Goal: Information Seeking & Learning: Learn about a topic

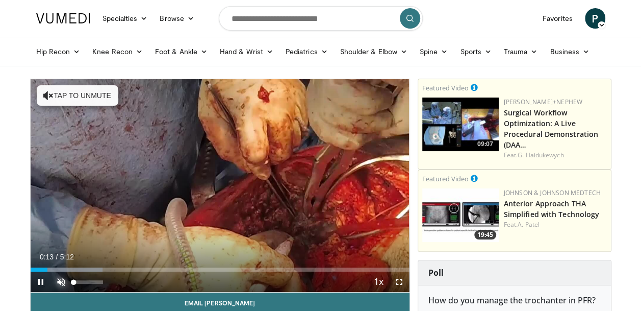
click at [59, 281] on span "Video Player" at bounding box center [61, 281] width 20 height 20
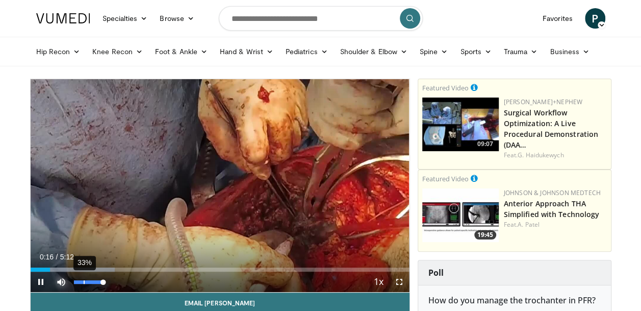
click at [84, 282] on div "33%" at bounding box center [88, 282] width 29 height 4
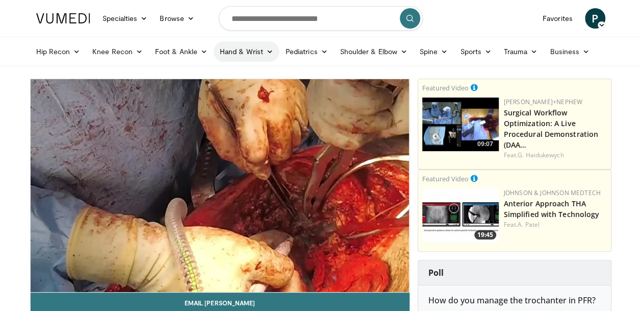
click at [245, 50] on link "Hand & Wrist" at bounding box center [247, 51] width 66 height 20
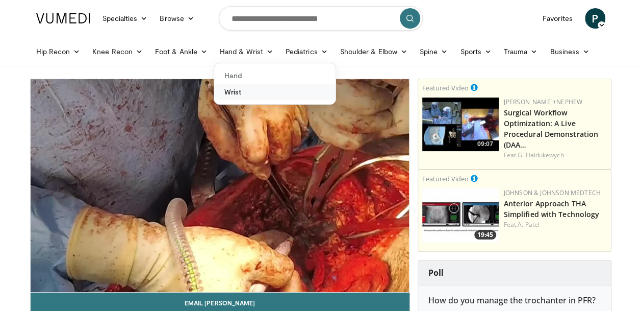
click at [232, 91] on link "Wrist" at bounding box center [274, 92] width 121 height 16
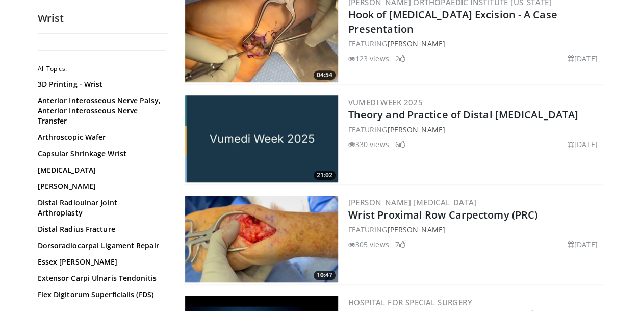
scroll to position [340, 0]
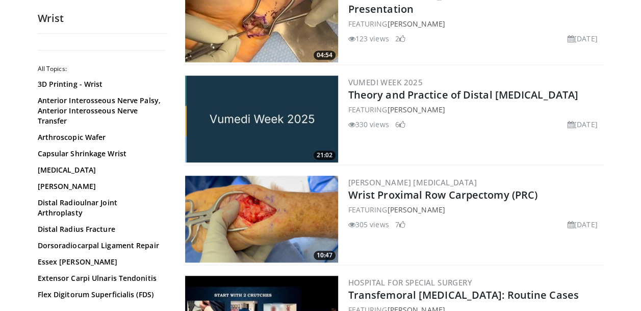
click at [272, 209] on img at bounding box center [261, 219] width 153 height 87
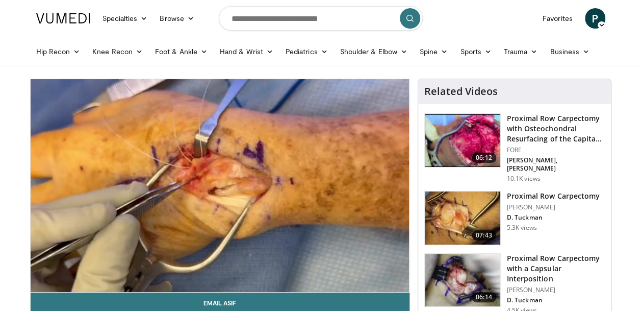
click at [81, 281] on div "10 seconds Tap to unmute" at bounding box center [220, 185] width 379 height 213
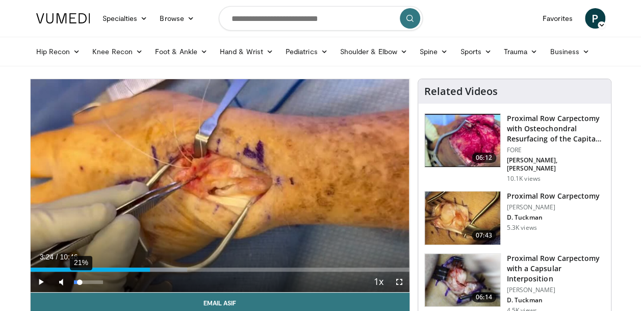
click at [80, 283] on div "21%" at bounding box center [88, 282] width 29 height 4
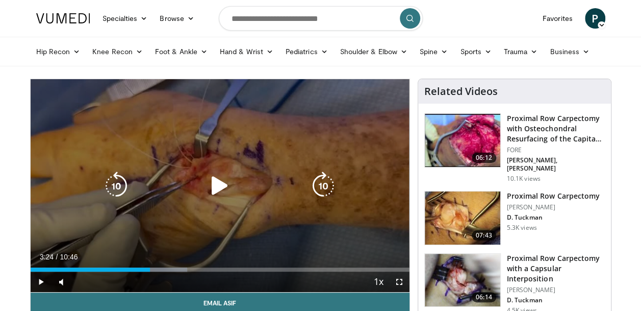
click at [235, 210] on div "10 seconds Tap to unmute" at bounding box center [220, 185] width 379 height 213
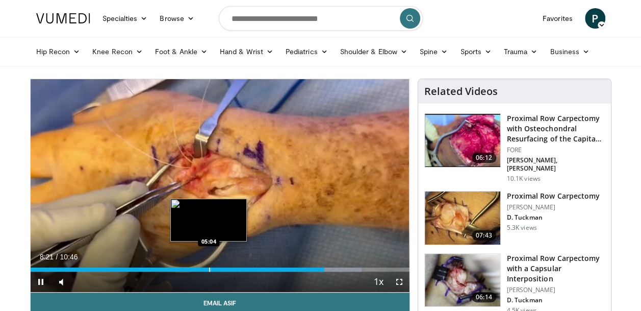
click at [209, 269] on div "Progress Bar" at bounding box center [209, 269] width 1 height 4
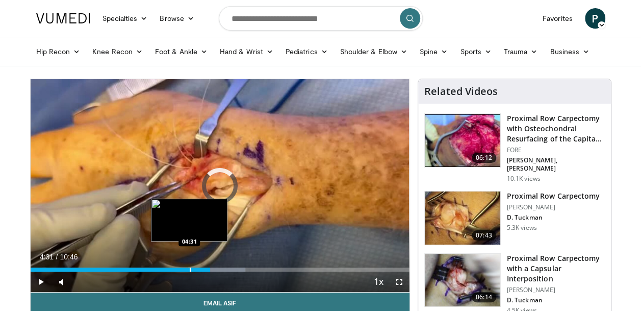
click at [190, 269] on div "Progress Bar" at bounding box center [190, 269] width 1 height 4
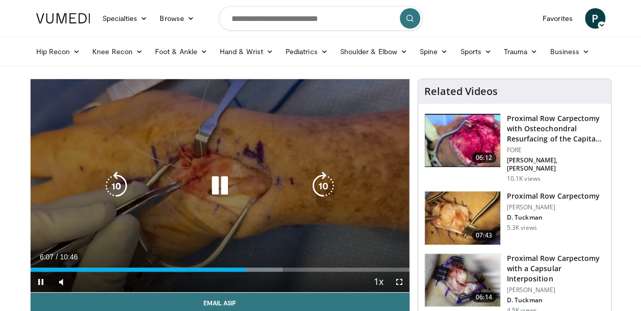
click at [353, 201] on div "10 seconds Tap to unmute" at bounding box center [220, 185] width 379 height 213
click at [150, 222] on div "10 seconds Tap to unmute" at bounding box center [220, 185] width 379 height 213
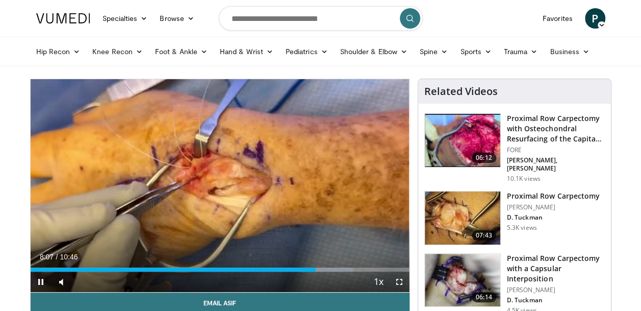
click at [309, 272] on video-js "**********" at bounding box center [220, 185] width 379 height 213
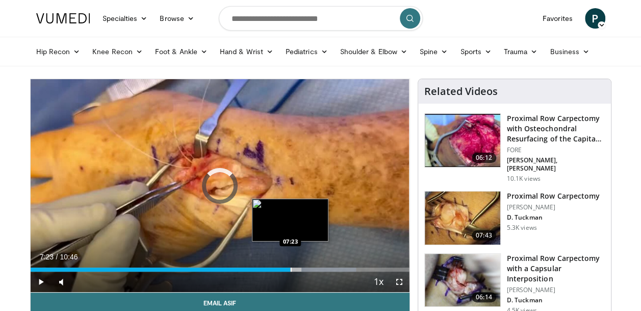
click at [291, 268] on div "Progress Bar" at bounding box center [291, 269] width 1 height 4
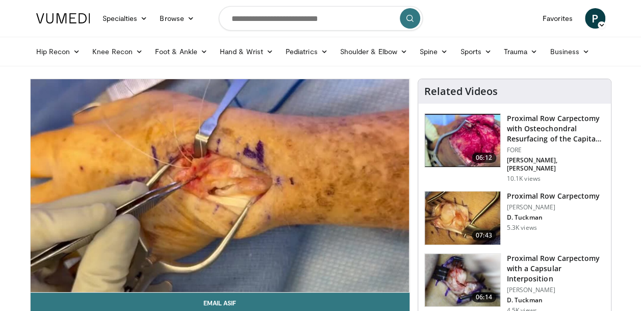
click at [306, 270] on video-js "**********" at bounding box center [220, 185] width 379 height 213
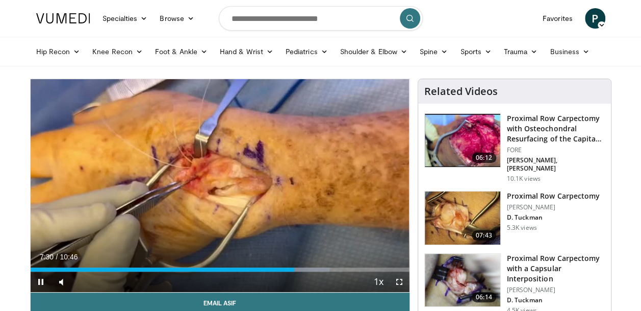
click at [308, 272] on div "Current Time 7:30 / Duration 10:46 Pause Skip Backward Skip Forward Mute 75% Lo…" at bounding box center [220, 281] width 379 height 20
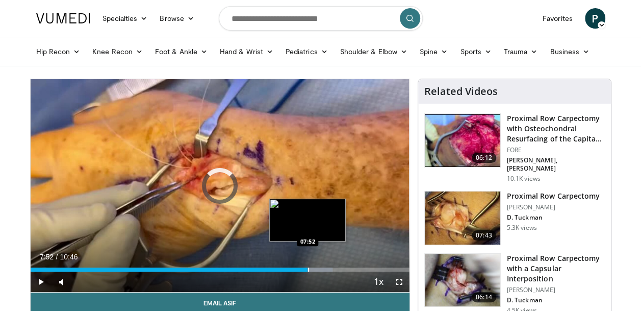
click at [308, 269] on div "Progress Bar" at bounding box center [308, 269] width 1 height 4
click at [306, 268] on div "Progress Bar" at bounding box center [306, 269] width 1 height 4
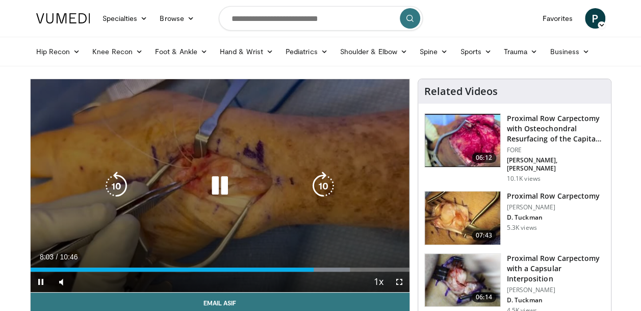
click at [261, 169] on div "10 seconds Tap to unmute" at bounding box center [220, 185] width 379 height 213
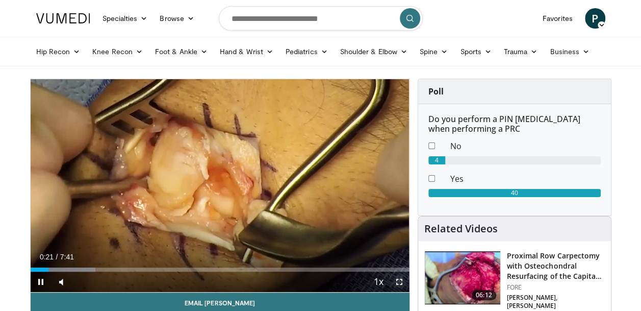
click at [399, 281] on span "Video Player" at bounding box center [399, 281] width 20 height 20
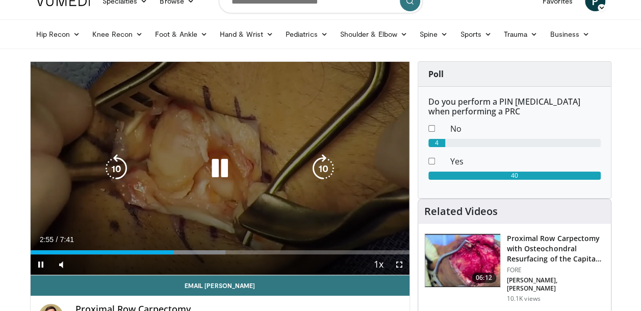
scroll to position [34, 0]
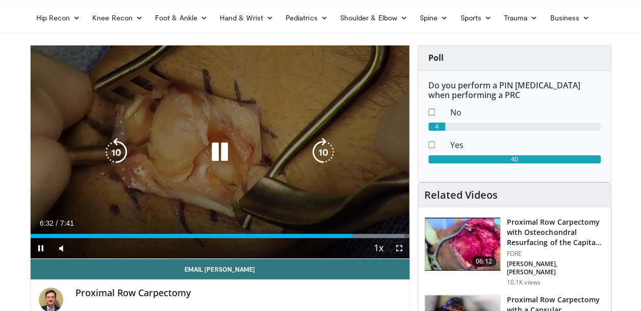
click at [325, 117] on div "10 seconds Tap to unmute" at bounding box center [220, 151] width 379 height 213
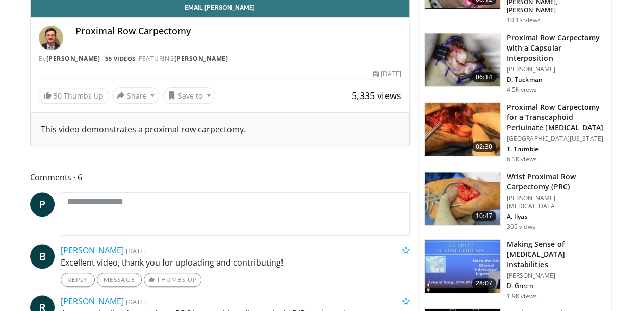
scroll to position [238, 0]
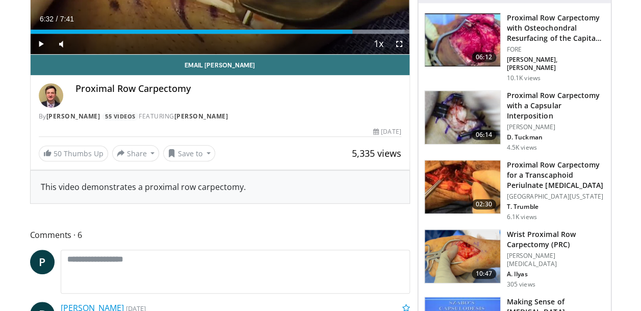
click at [459, 108] on img at bounding box center [463, 117] width 76 height 53
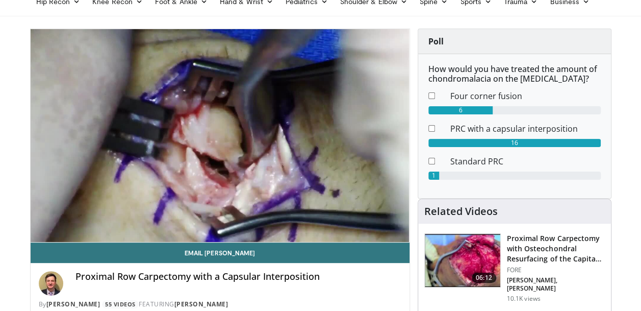
scroll to position [34, 0]
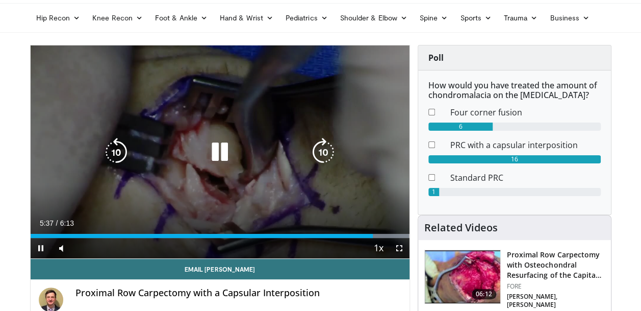
click at [186, 207] on div "10 seconds Tap to unmute" at bounding box center [220, 151] width 379 height 213
